Goal: Task Accomplishment & Management: Use online tool/utility

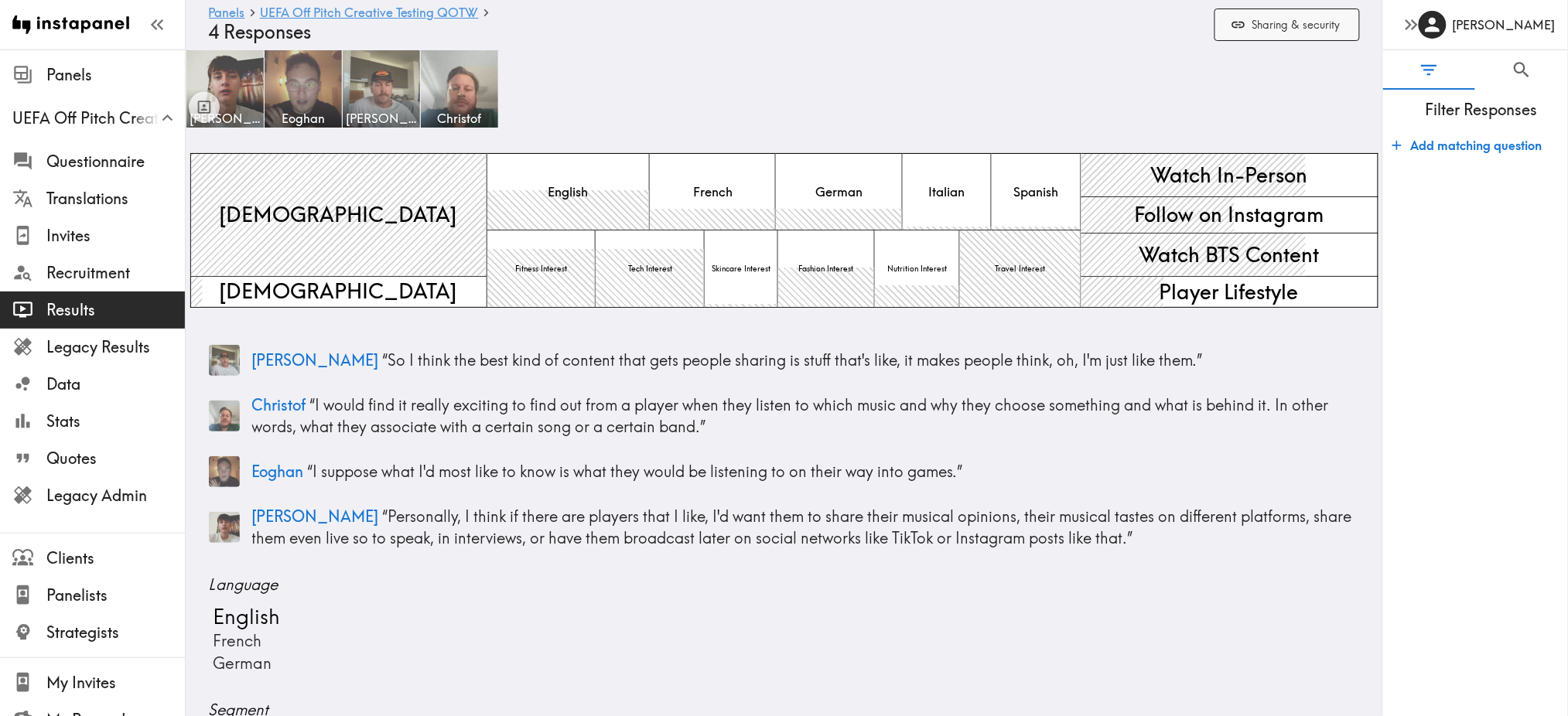
click at [1290, 24] on button "Sharing & security" at bounding box center [1288, 26] width 145 height 33
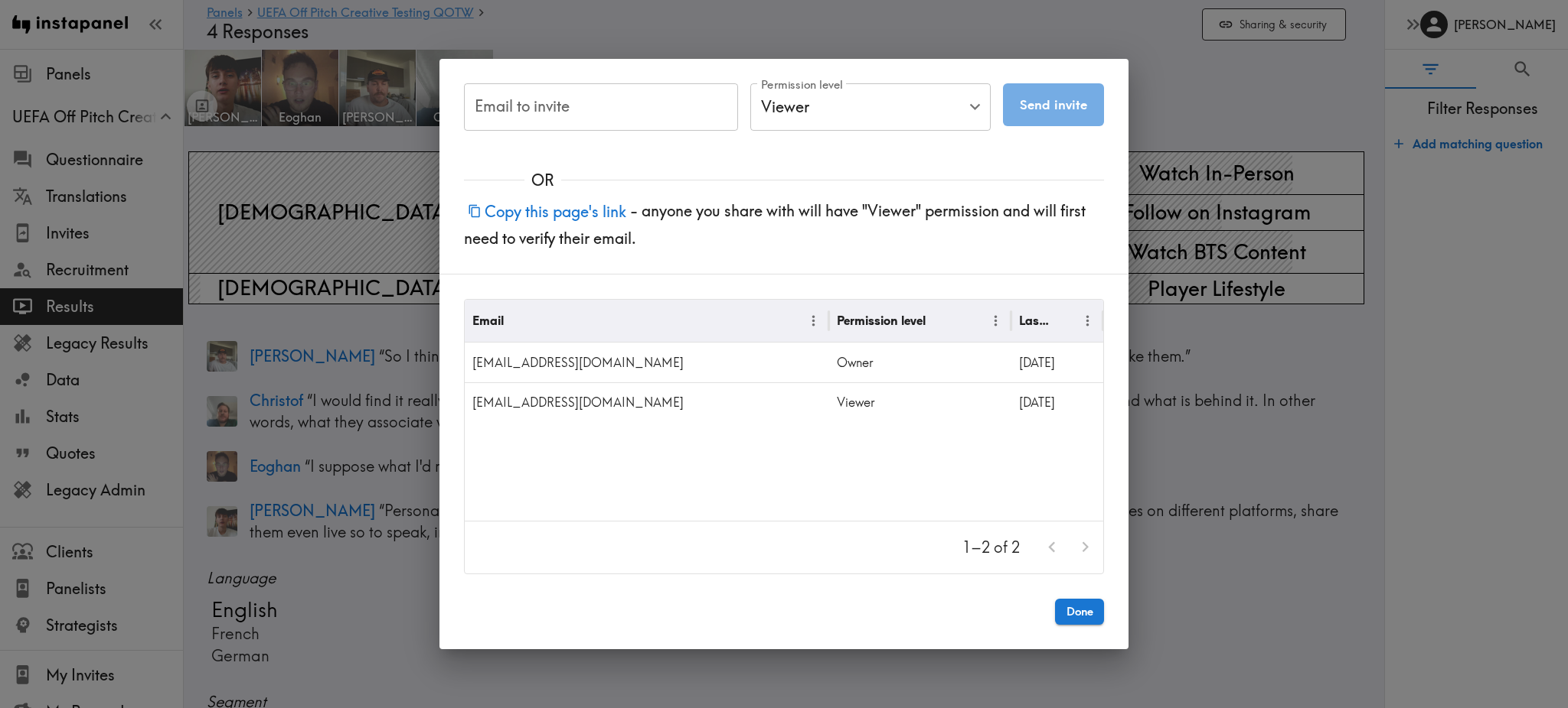
click at [1189, 109] on div "Email to invite Email to invite Permission level Viewer Viewer Permission level…" at bounding box center [784, 354] width 1568 height 708
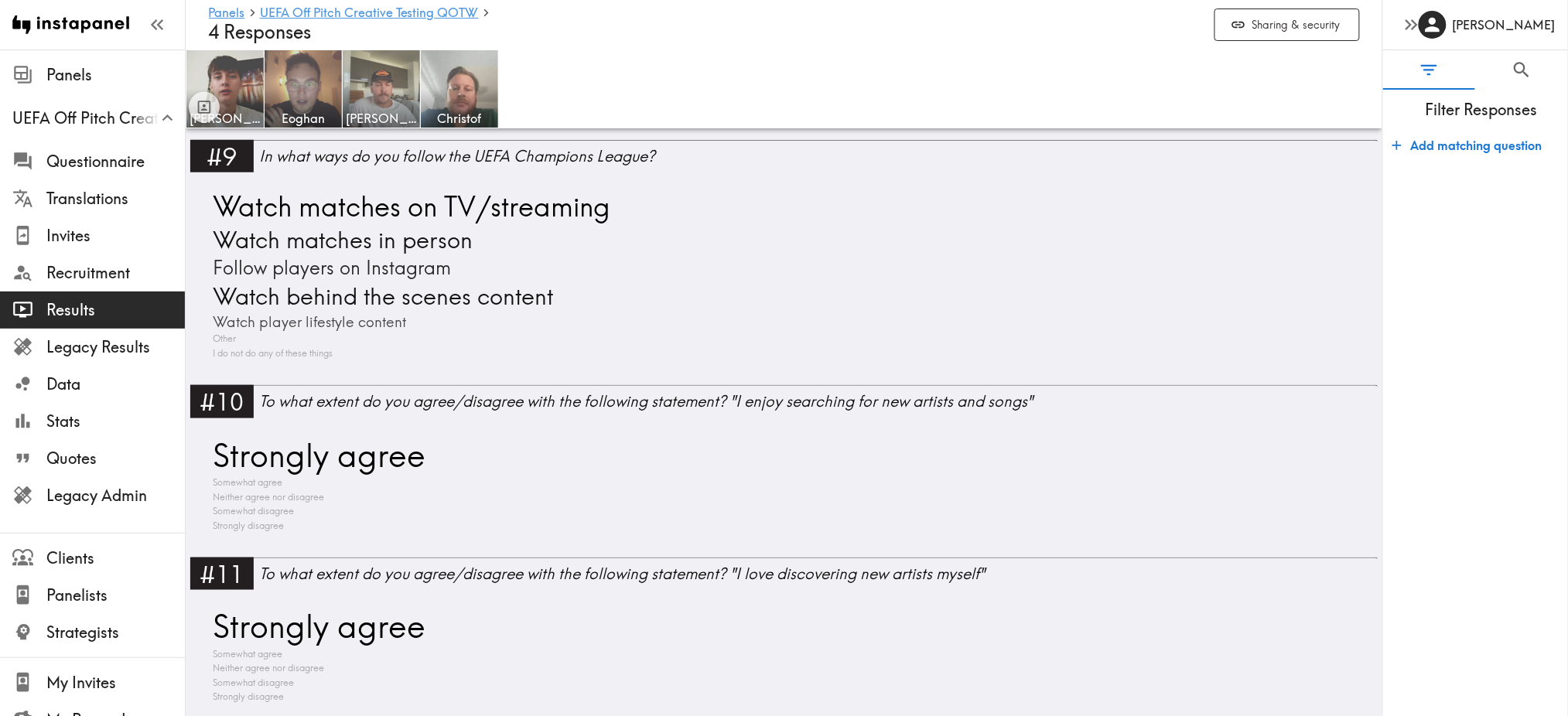
scroll to position [2578, 0]
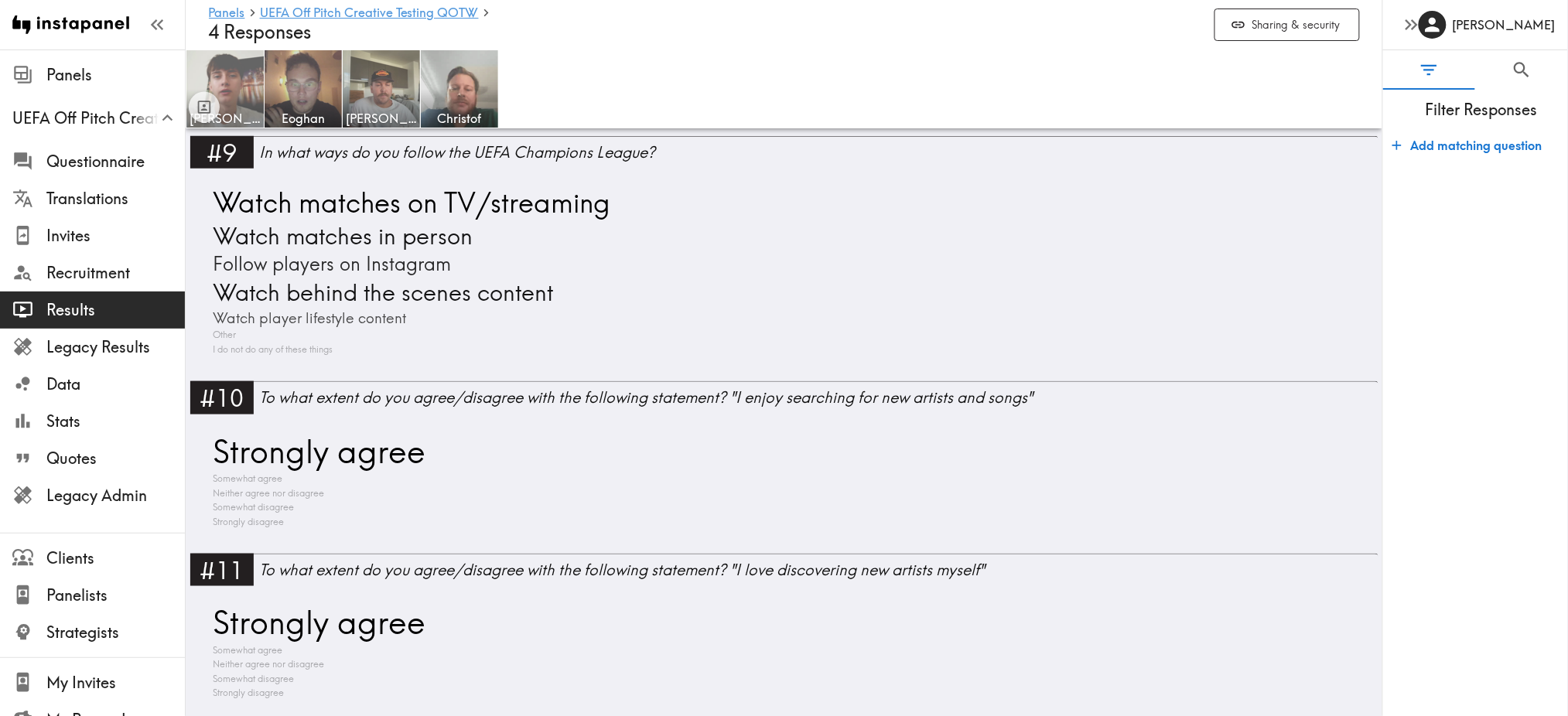
click at [226, 66] on img at bounding box center [226, 89] width 81 height 81
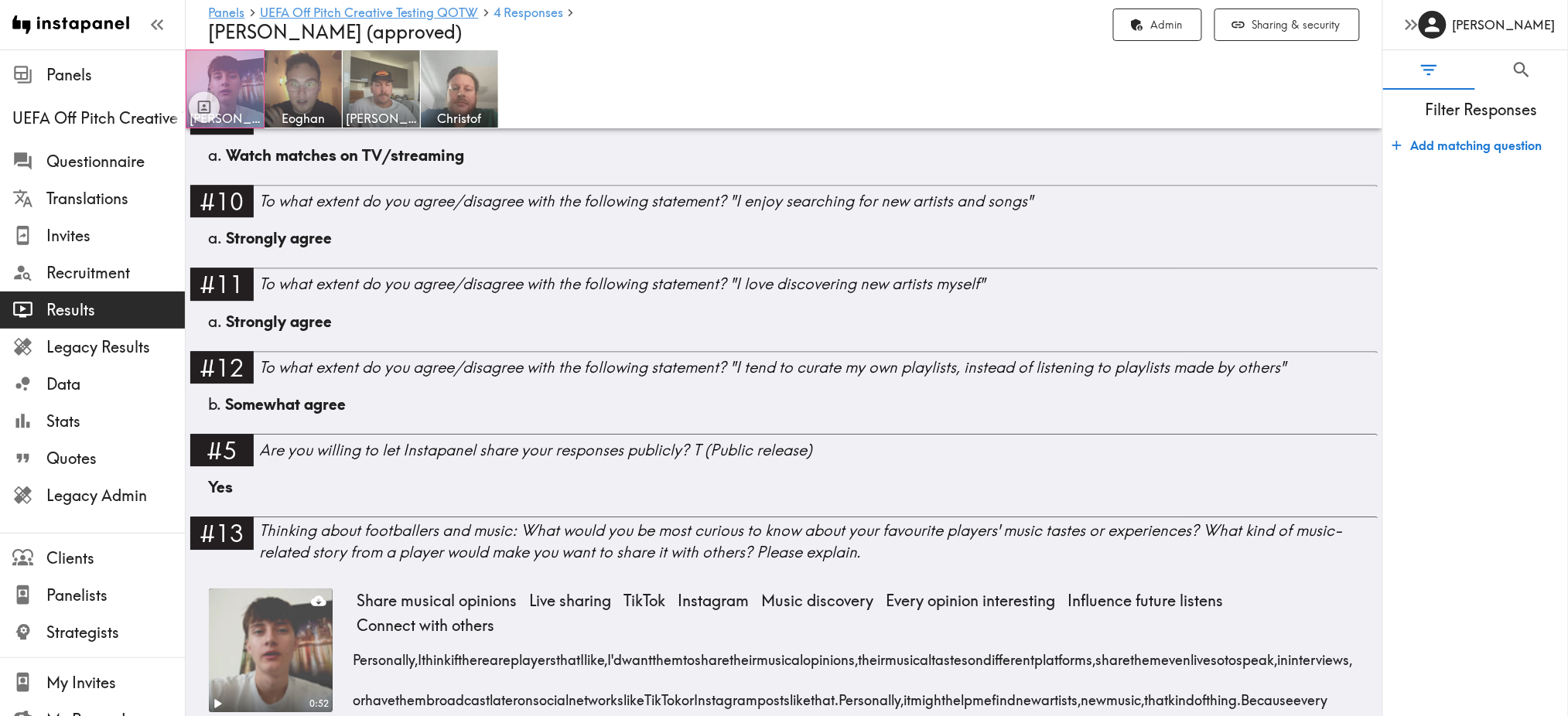
scroll to position [1604, 0]
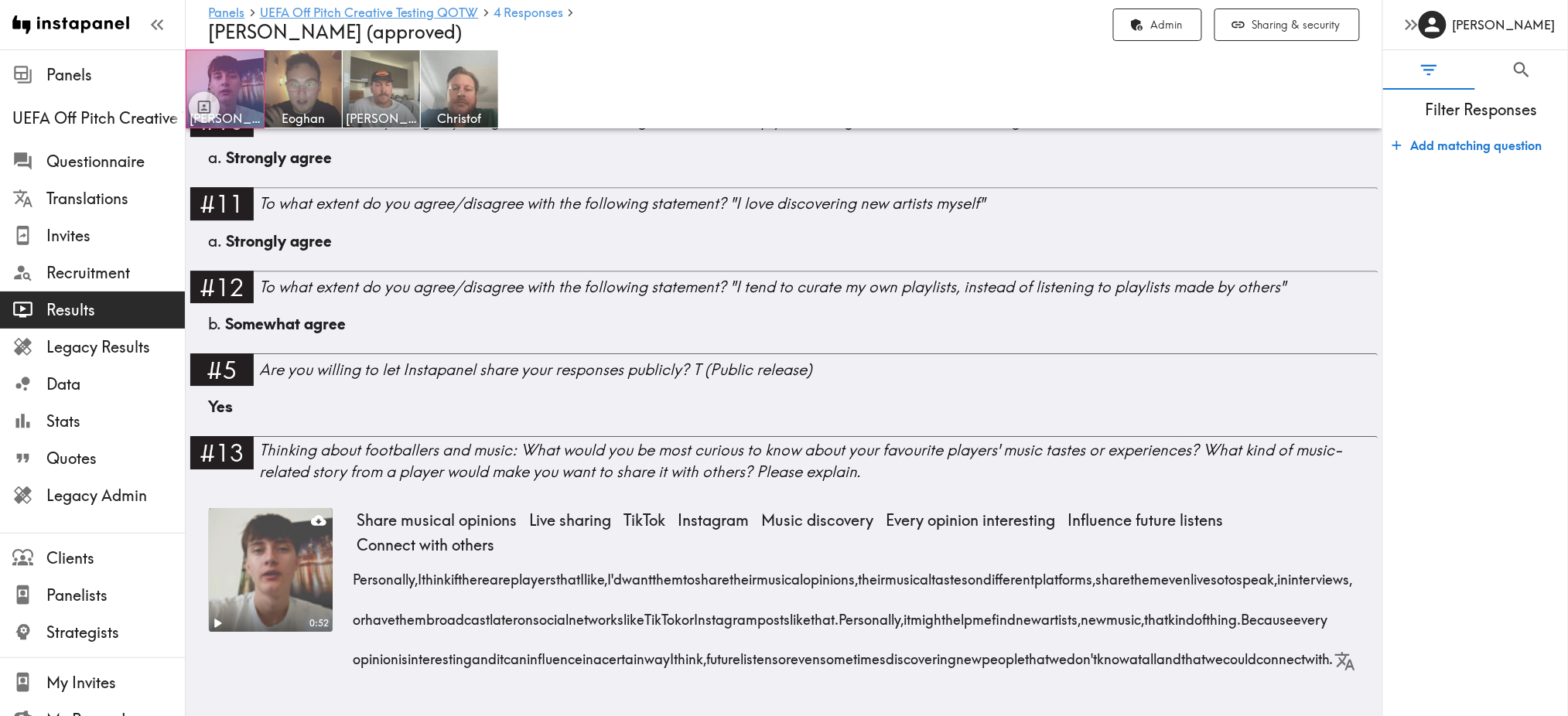
click at [270, 516] on video at bounding box center [271, 570] width 130 height 130
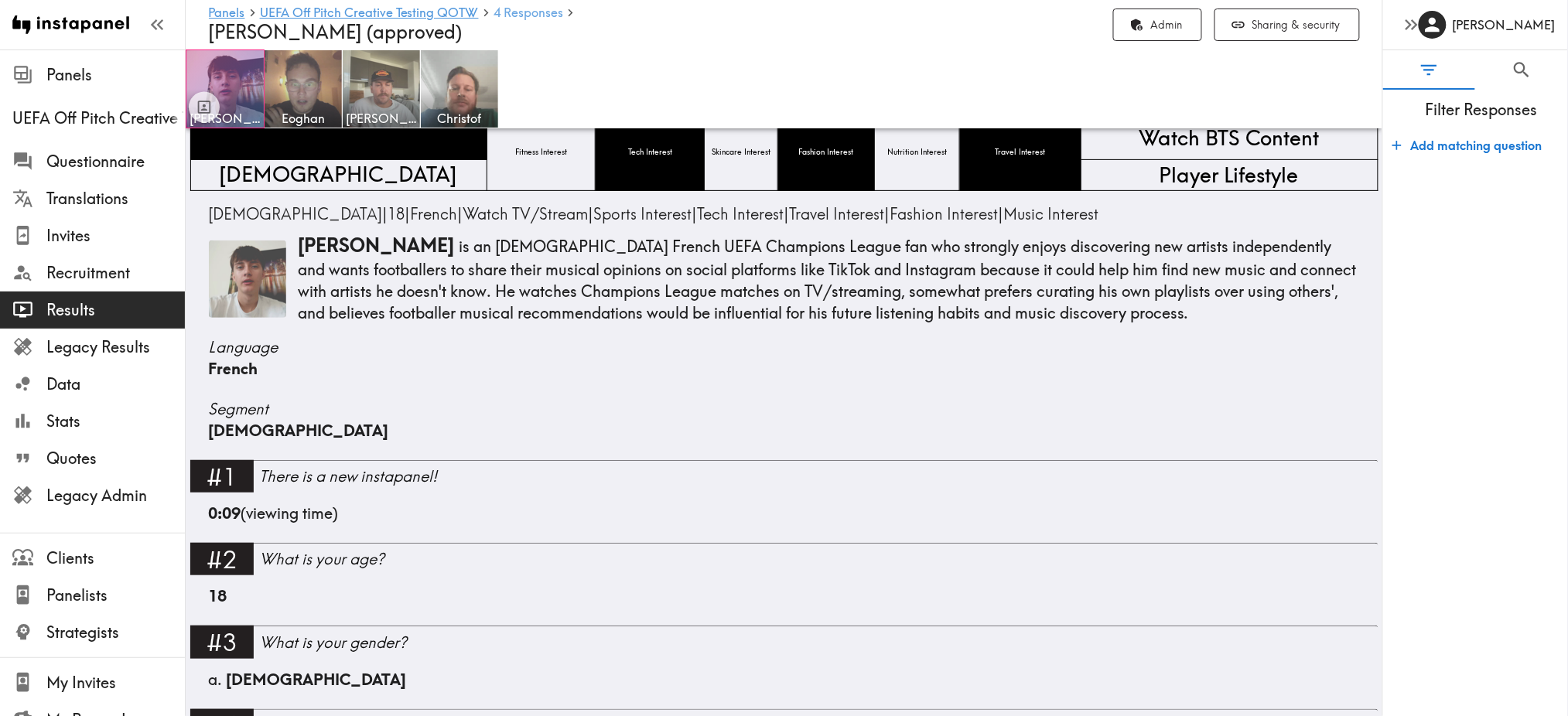
scroll to position [104, 0]
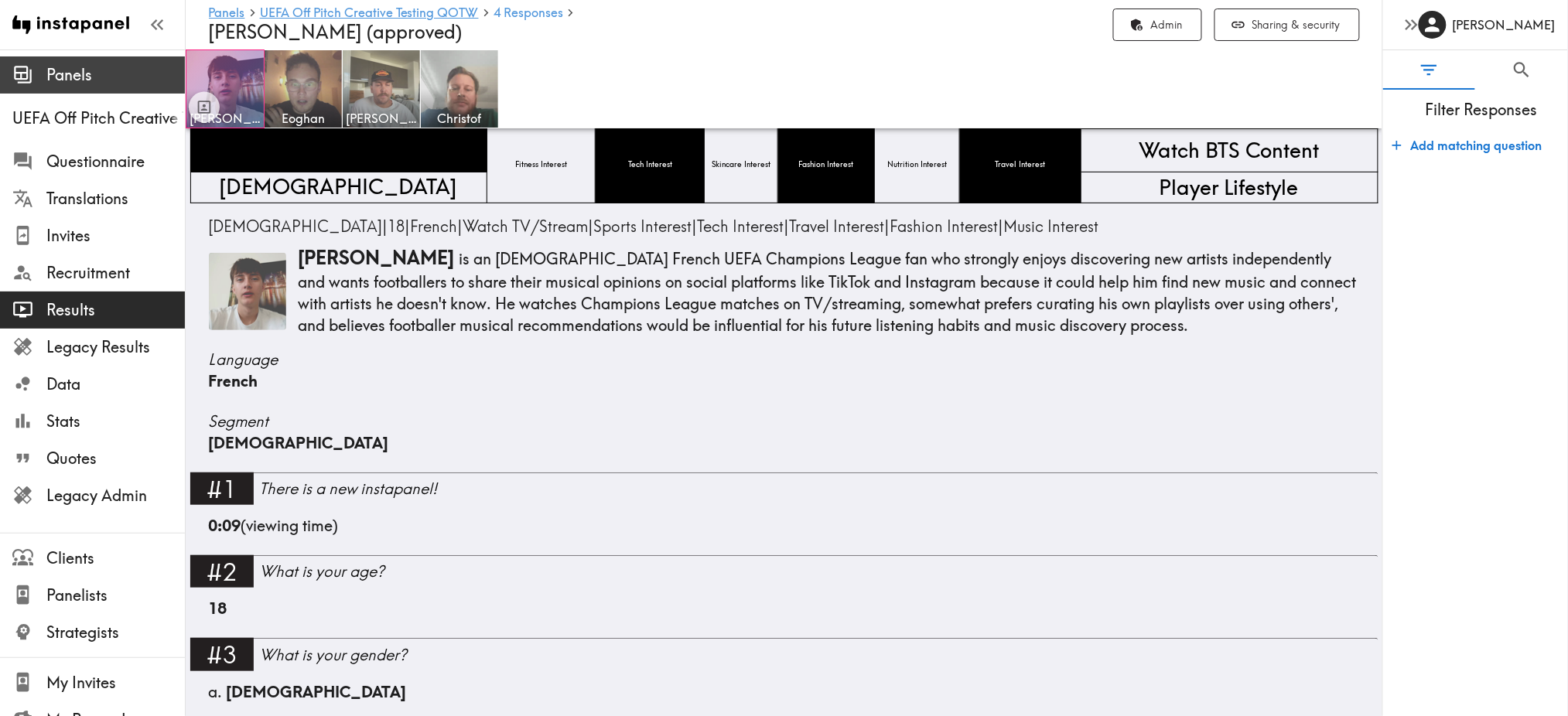
click at [84, 75] on span "Panels" at bounding box center [115, 75] width 138 height 22
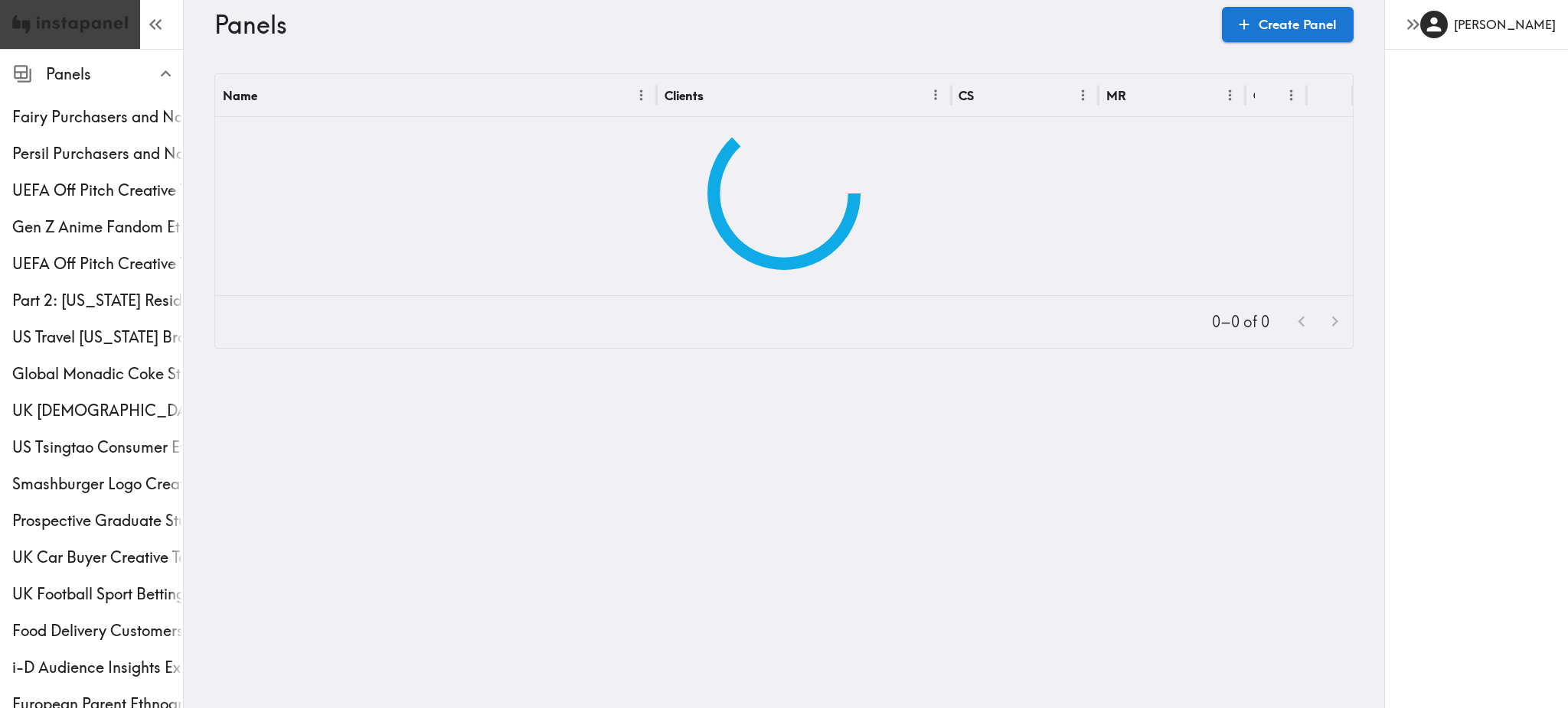
click at [93, 26] on img at bounding box center [70, 24] width 115 height 48
click at [140, 25] on button "button" at bounding box center [155, 24] width 31 height 31
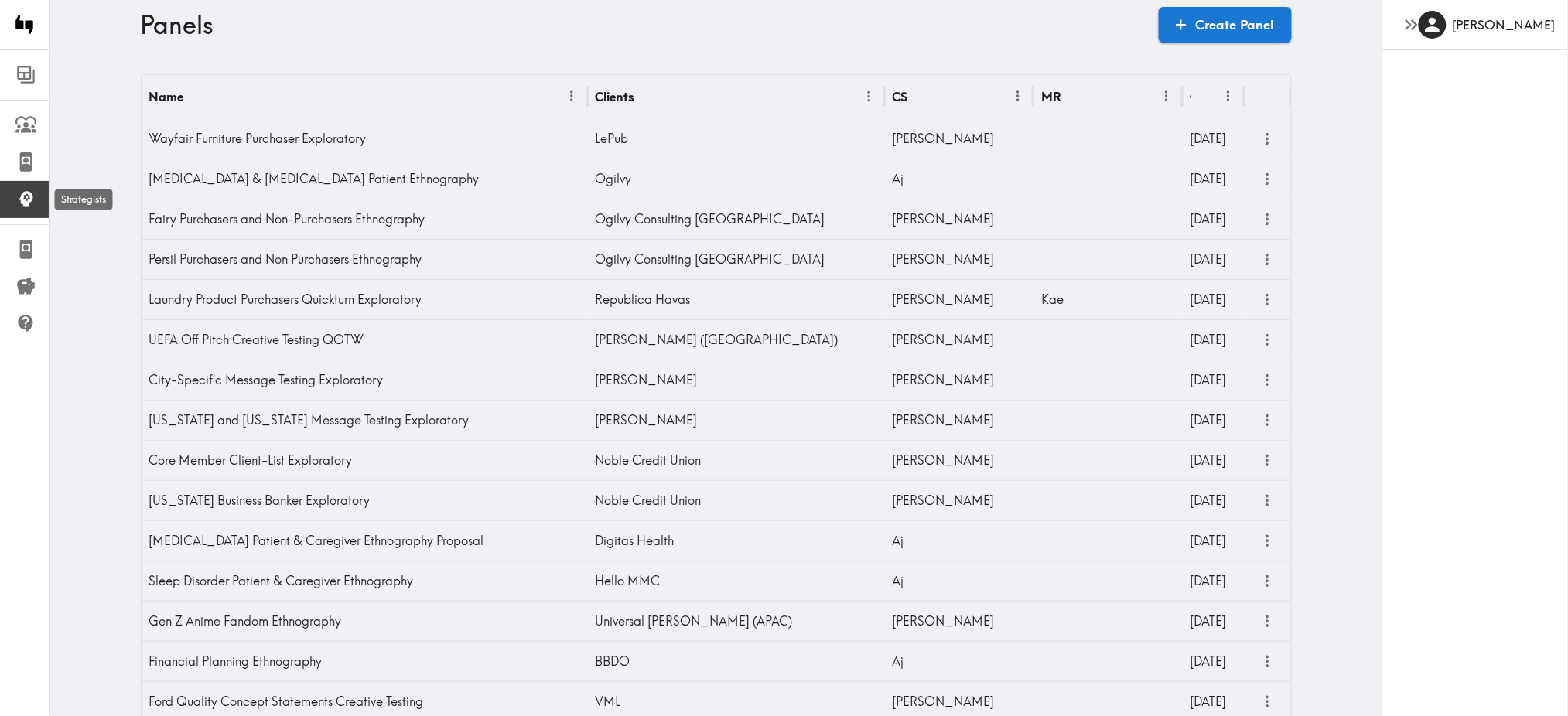
click at [28, 206] on icon at bounding box center [26, 200] width 14 height 17
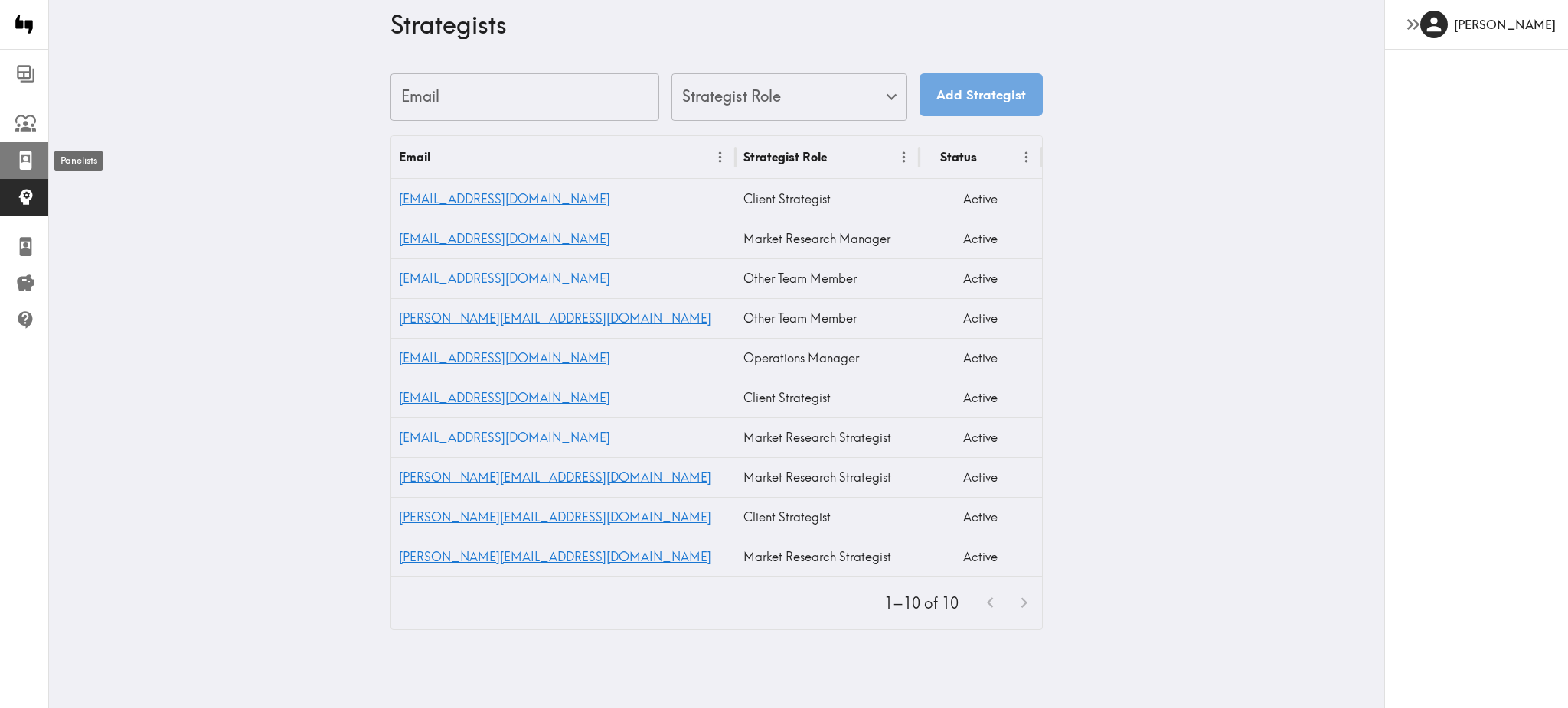
click at [27, 165] on icon at bounding box center [26, 160] width 13 height 19
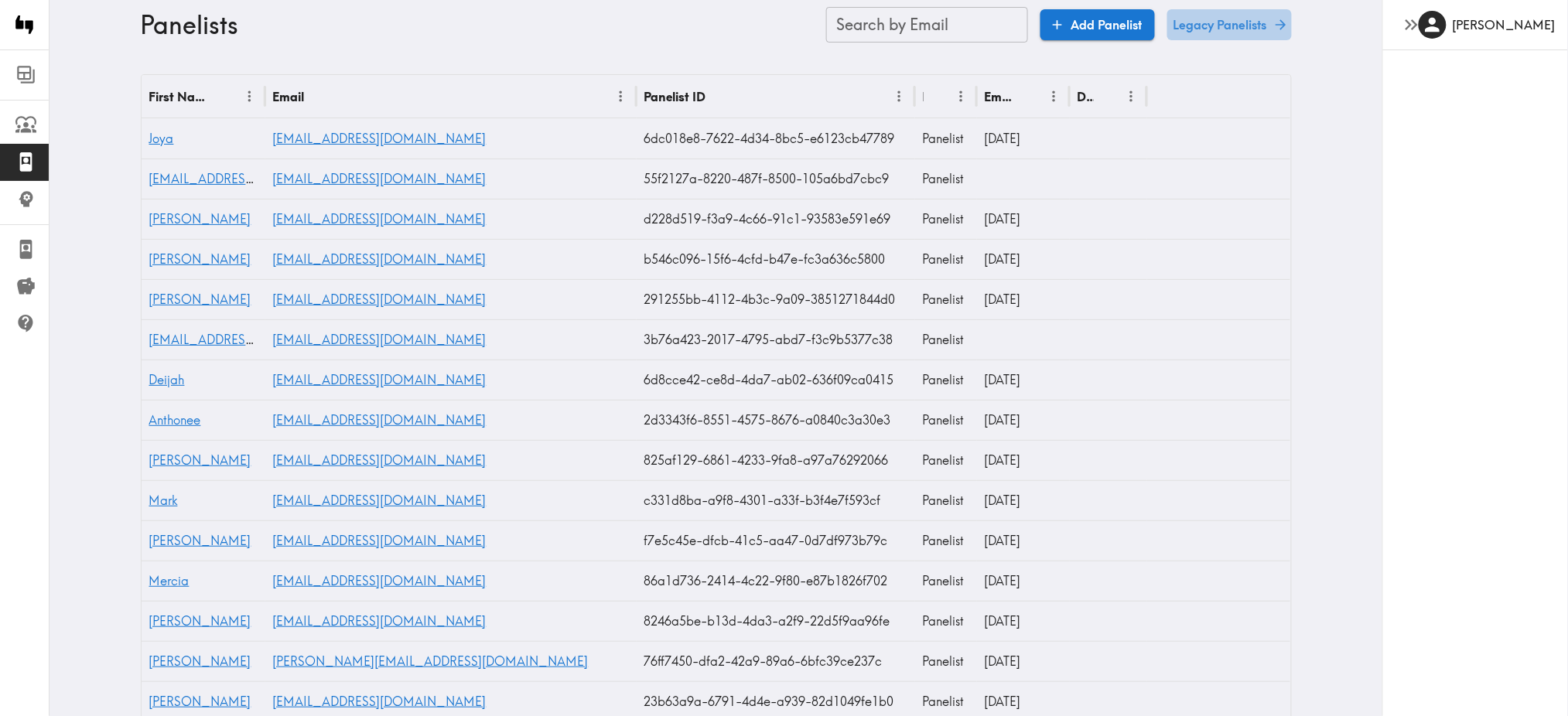
click at [1218, 32] on link "Legacy Panelists" at bounding box center [1229, 25] width 125 height 31
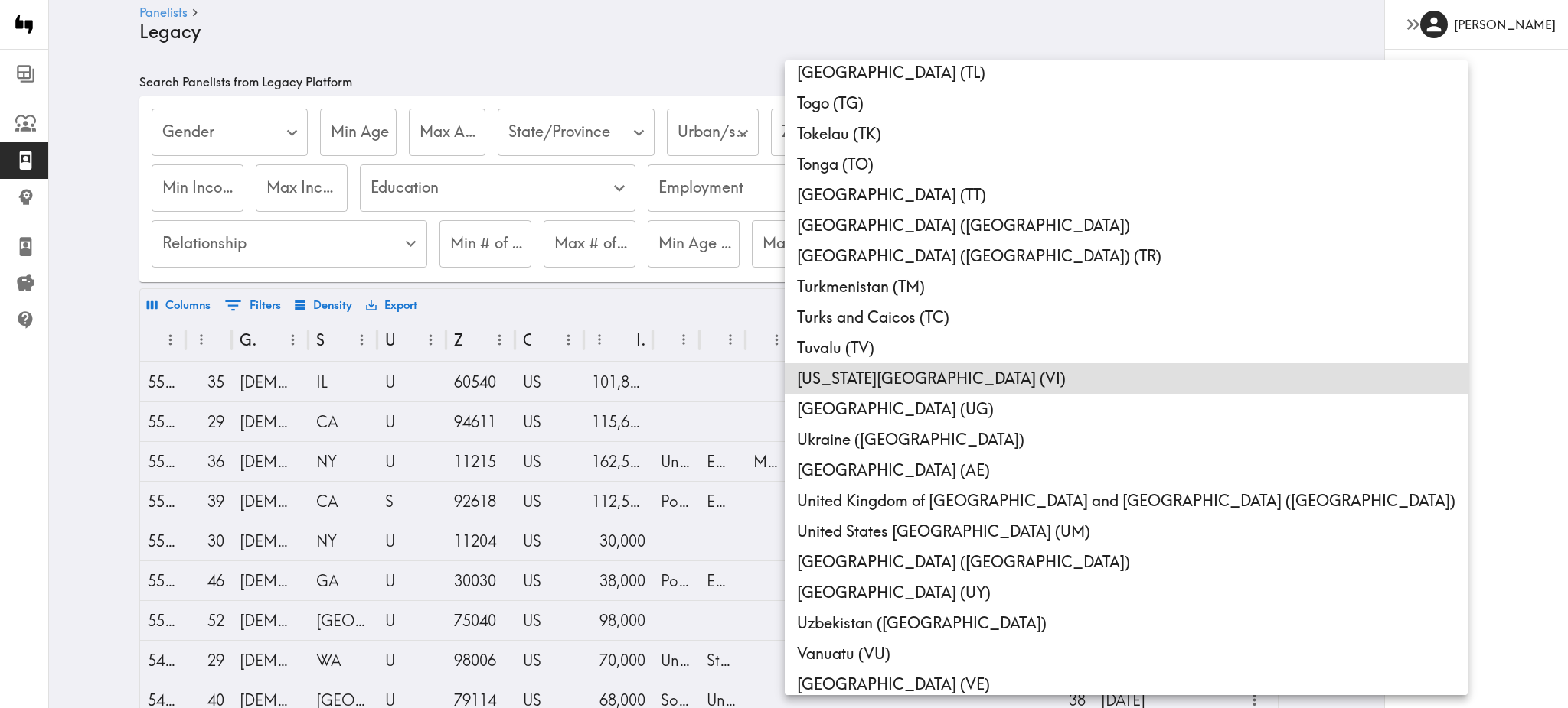
scroll to position [6834, 0]
click at [916, 490] on li "United Kingdom of [GEOGRAPHIC_DATA] and [GEOGRAPHIC_DATA] ([GEOGRAPHIC_DATA])" at bounding box center [1127, 501] width 683 height 31
click at [1323, 404] on div at bounding box center [784, 354] width 1568 height 708
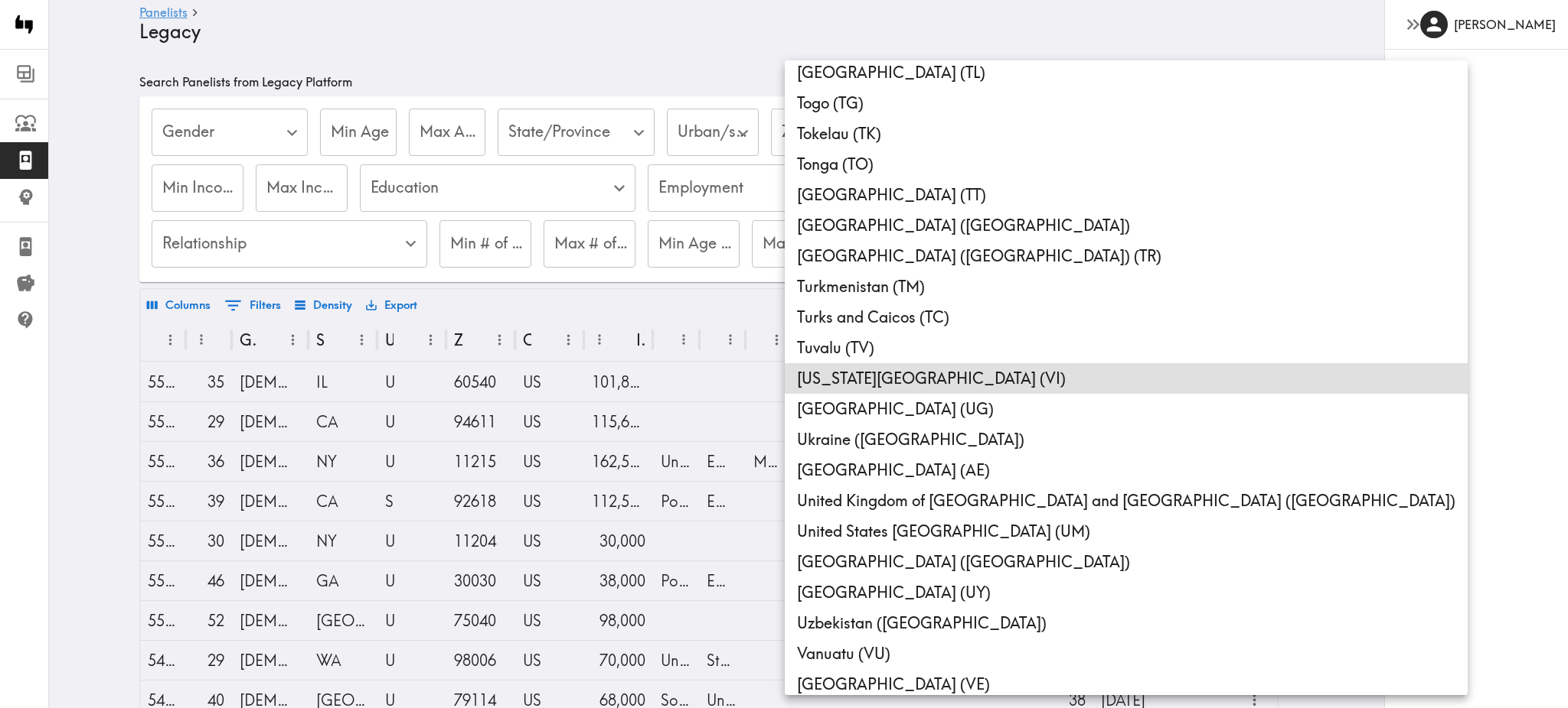
type input "GB"
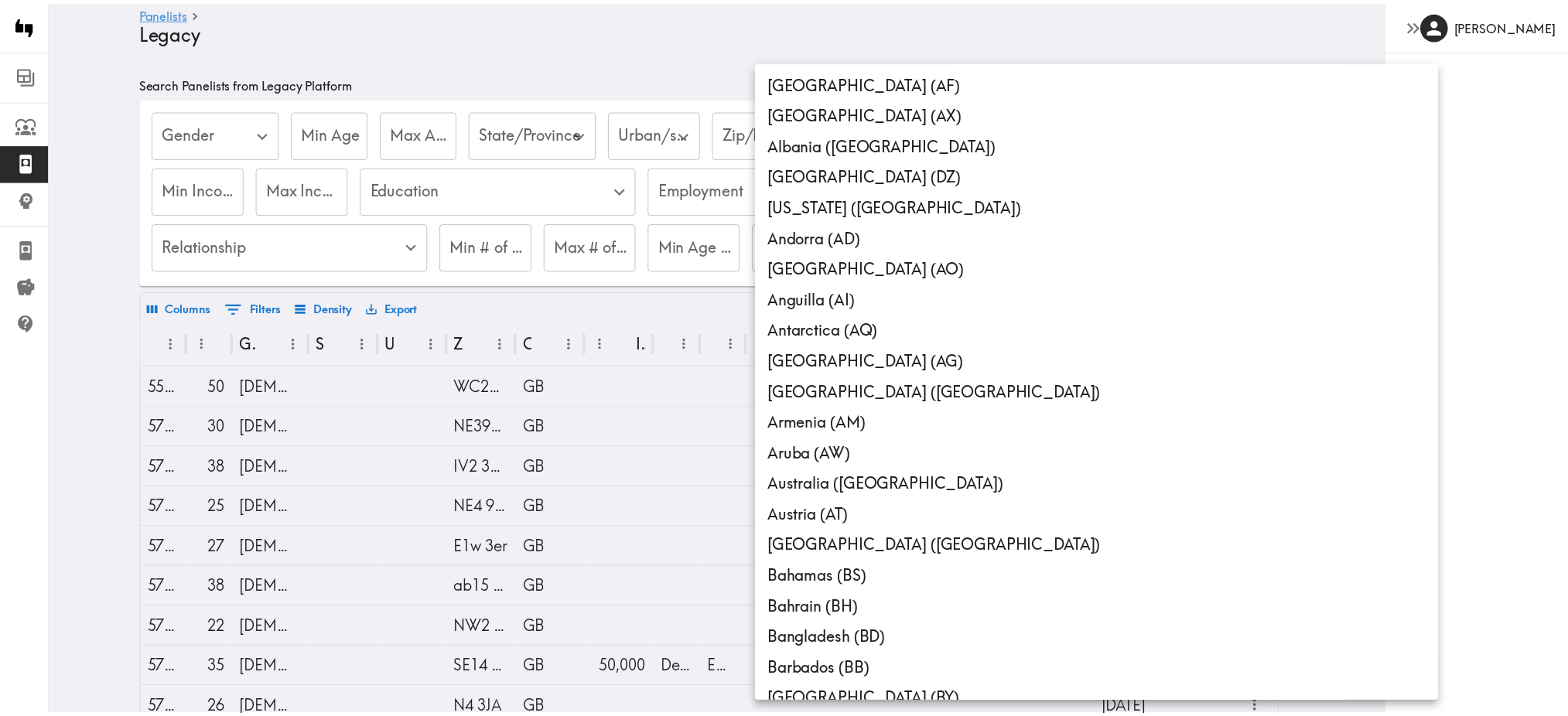
scroll to position [7034, 0]
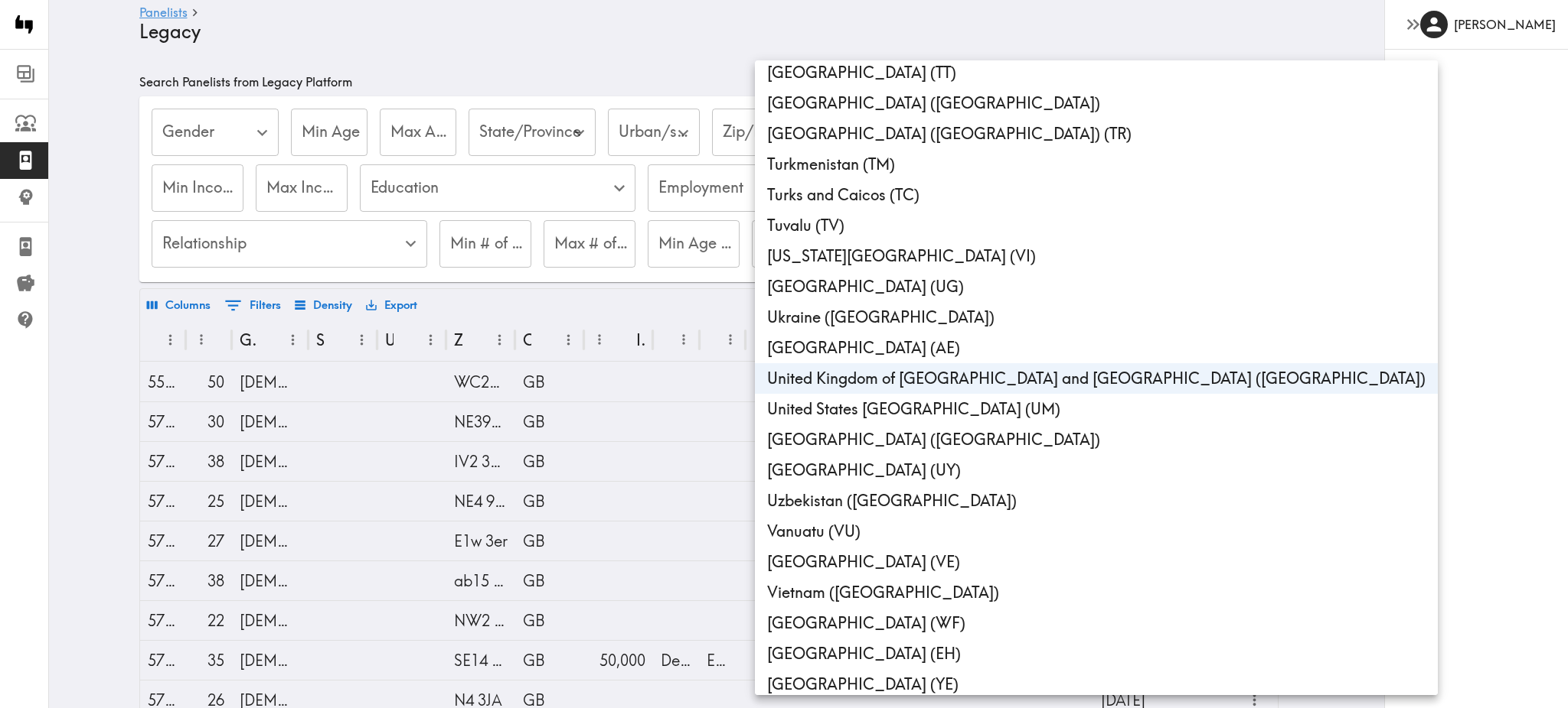
click at [1296, 326] on div at bounding box center [784, 354] width 1568 height 708
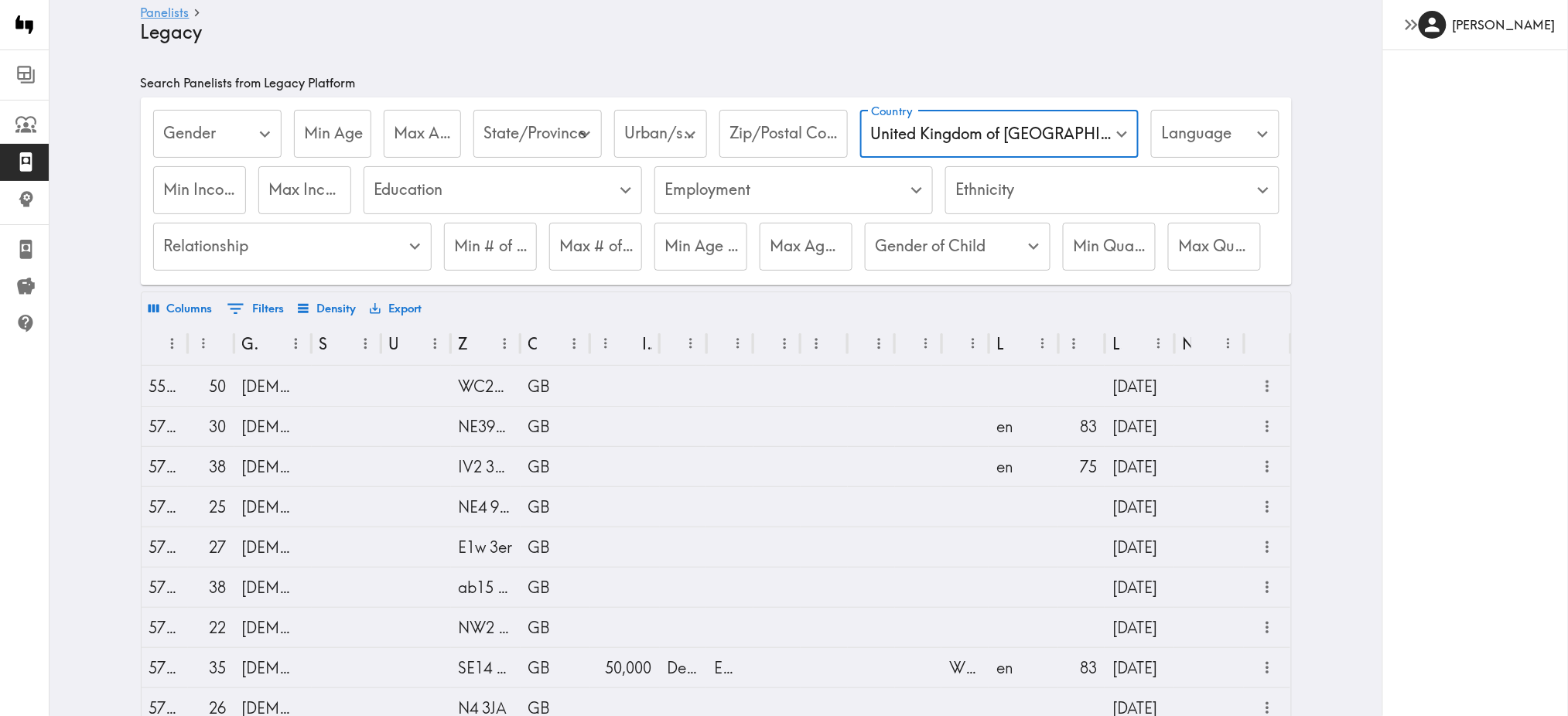
click at [328, 135] on div "Min Age Min Age" at bounding box center [332, 134] width 77 height 50
click at [311, 132] on div "Min Age Min Age" at bounding box center [332, 134] width 77 height 50
click at [294, 133] on input "Min Age" at bounding box center [332, 133] width 77 height 48
drag, startPoint x: 291, startPoint y: 133, endPoint x: 306, endPoint y: 132, distance: 15.0
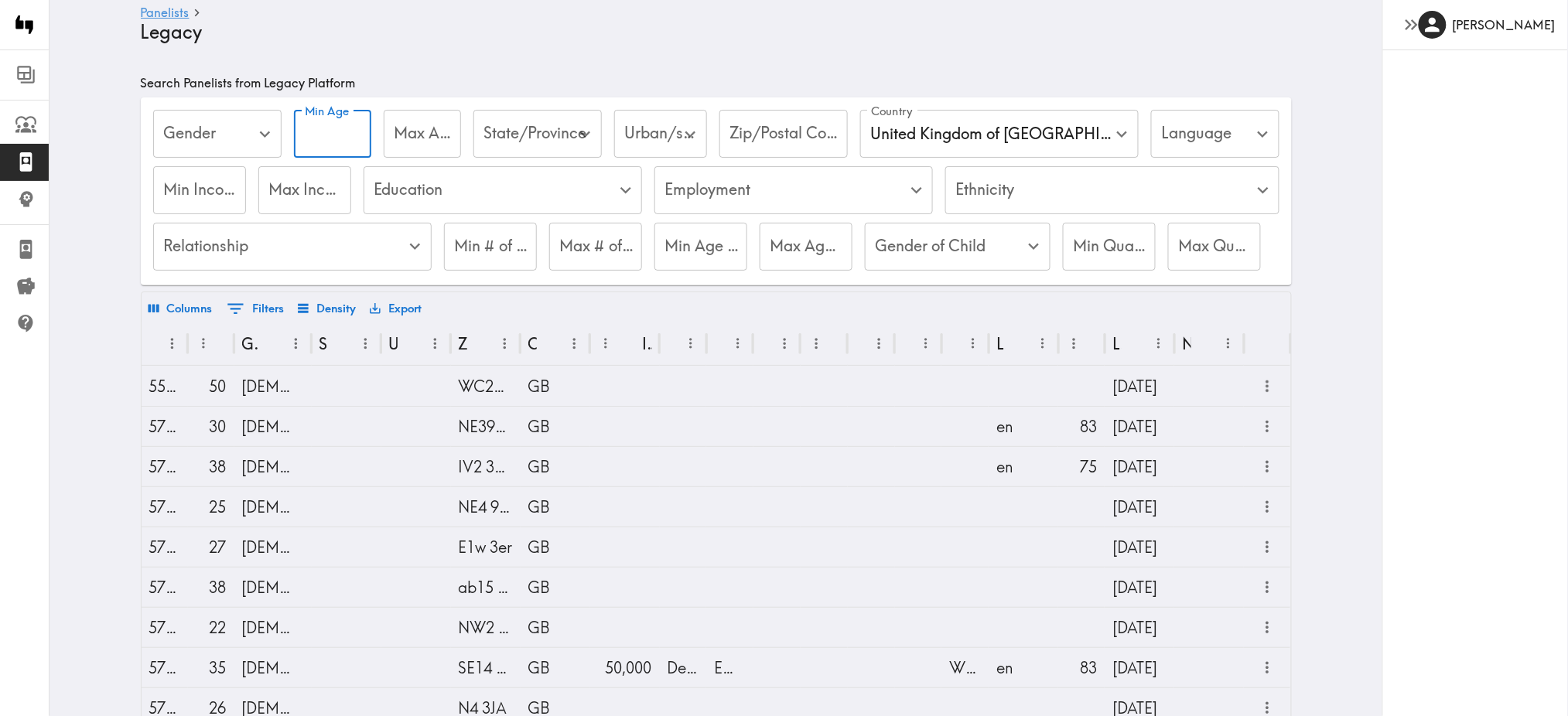
click at [306, 132] on input "Min Age" at bounding box center [332, 133] width 77 height 48
drag, startPoint x: 332, startPoint y: 132, endPoint x: 411, endPoint y: 130, distance: 79.0
click at [332, 132] on label "Min Age" at bounding box center [334, 133] width 59 height 23
click at [332, 132] on input "Min Age" at bounding box center [332, 133] width 77 height 48
type input "17"
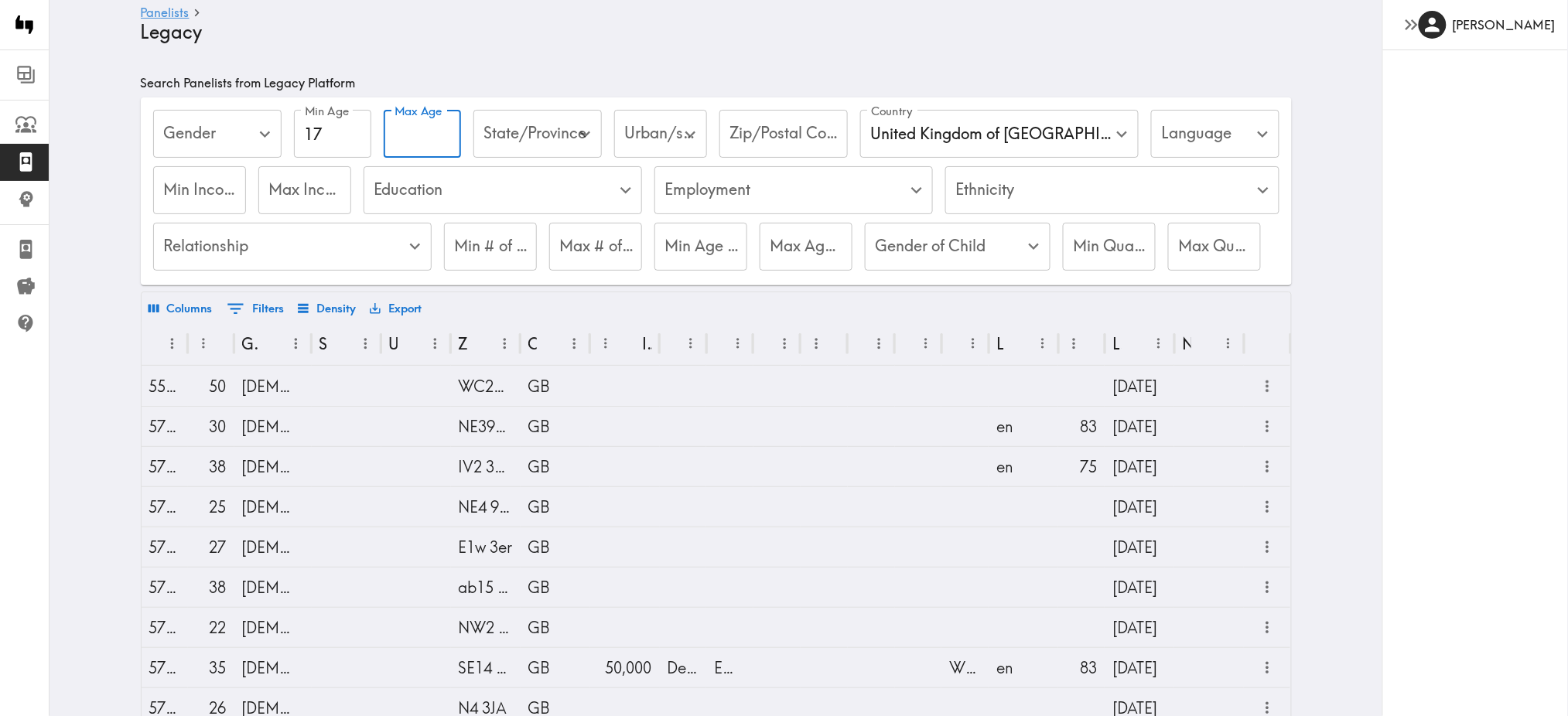
click at [411, 130] on input "Max Age" at bounding box center [422, 133] width 77 height 48
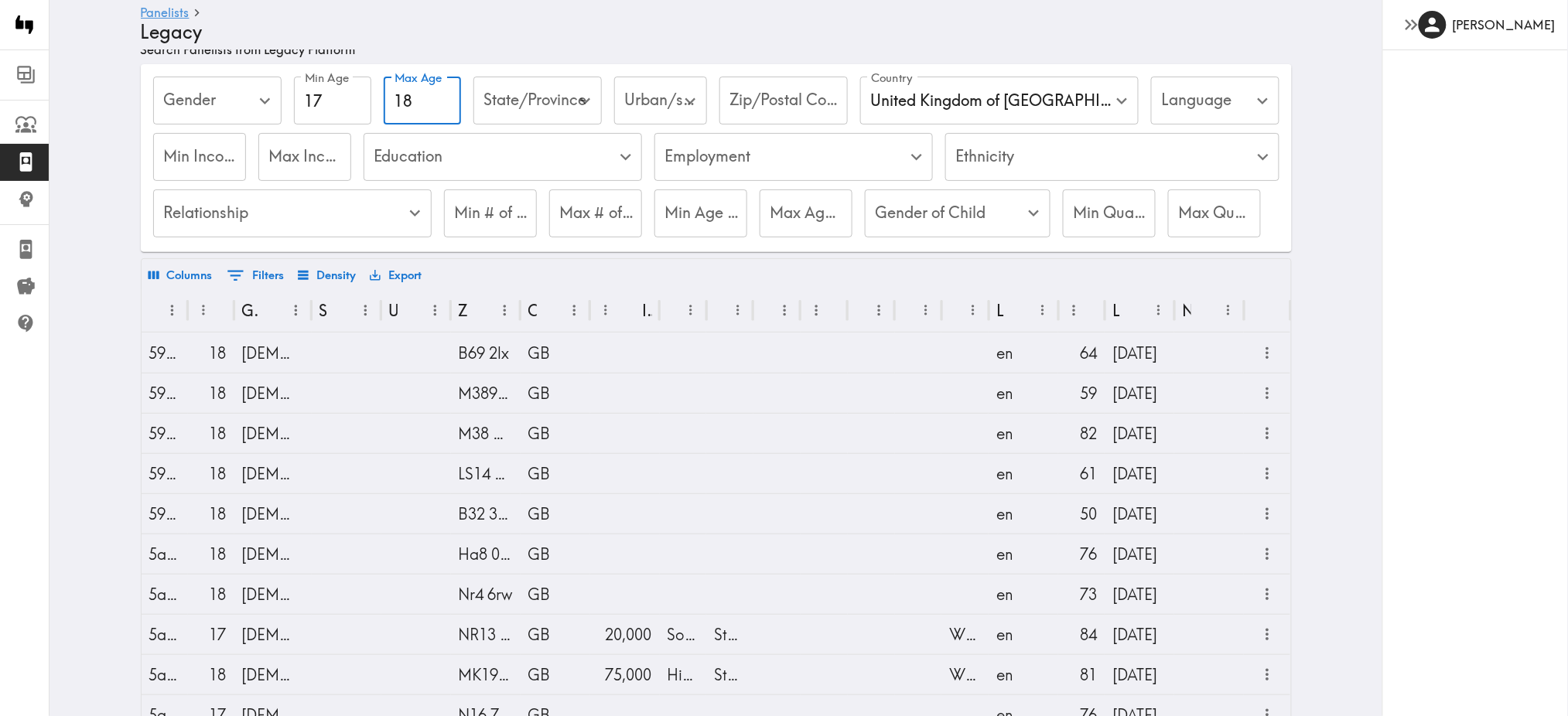
scroll to position [0, 0]
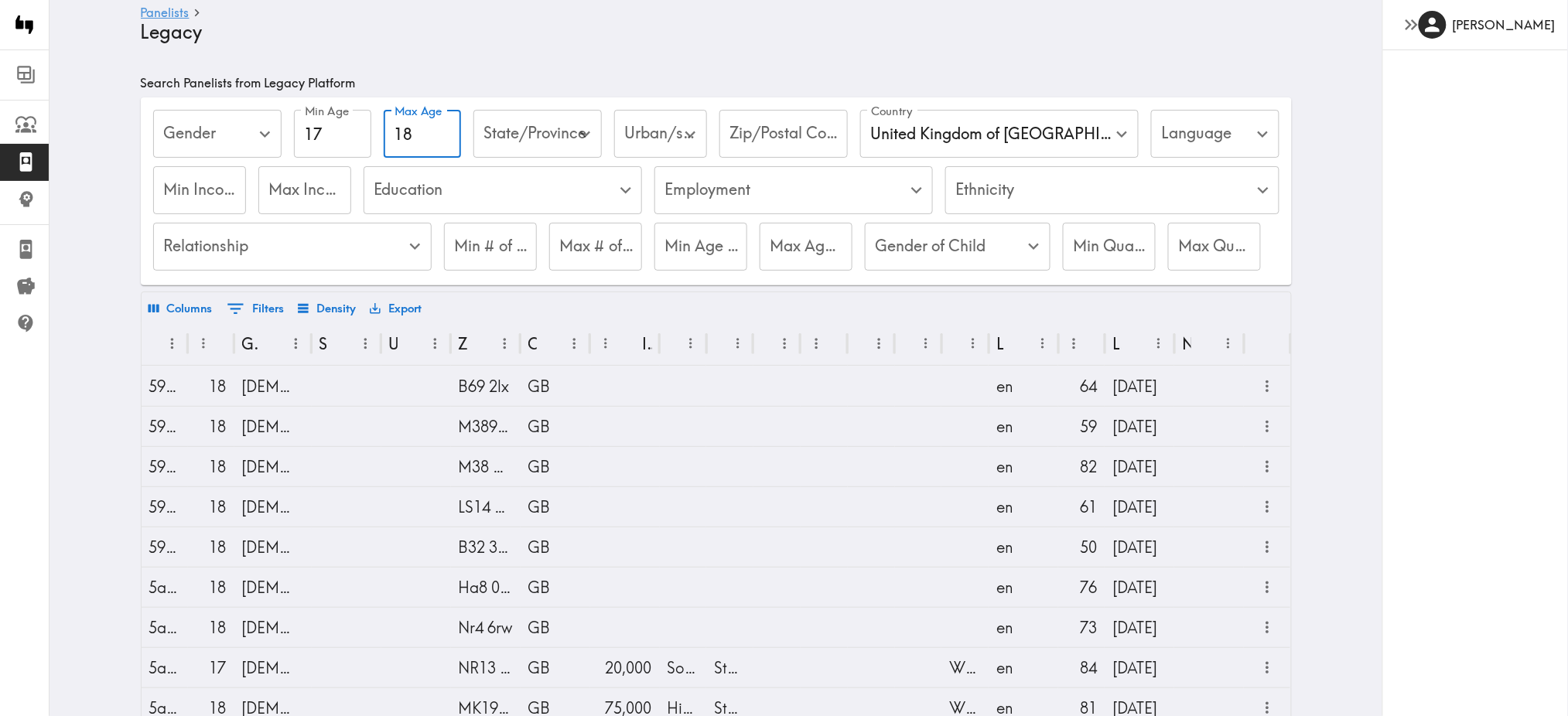
type input "18"
